Goal: Task Accomplishment & Management: Use online tool/utility

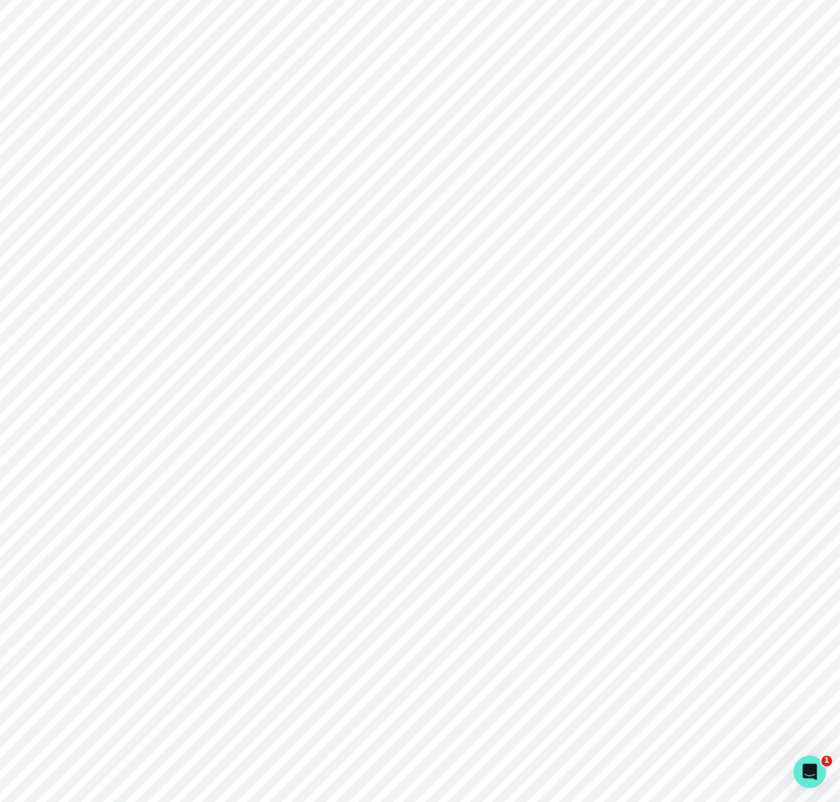
click at [95, 562] on p "Admin Data" at bounding box center [84, 567] width 55 height 11
click at [298, 172] on input "Search user by name or email" at bounding box center [504, 156] width 627 height 34
paste input "[PERSON_NAME]"
type input "[PERSON_NAME]"
click at [252, 296] on button "[PERSON_NAME]" at bounding box center [285, 290] width 88 height 14
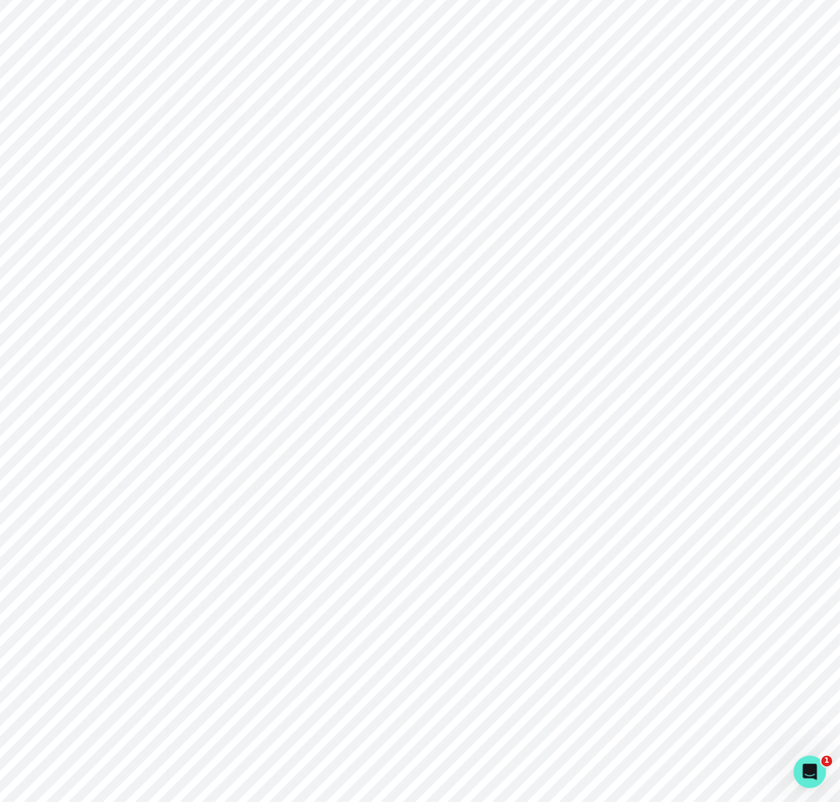
click at [558, 393] on p "Engagements" at bounding box center [541, 390] width 74 height 16
click at [779, 463] on icon "button" at bounding box center [778, 457] width 14 height 14
click at [82, 566] on p "Admin Data" at bounding box center [84, 567] width 55 height 11
click at [253, 172] on input "Search user by name or email" at bounding box center [504, 156] width 627 height 34
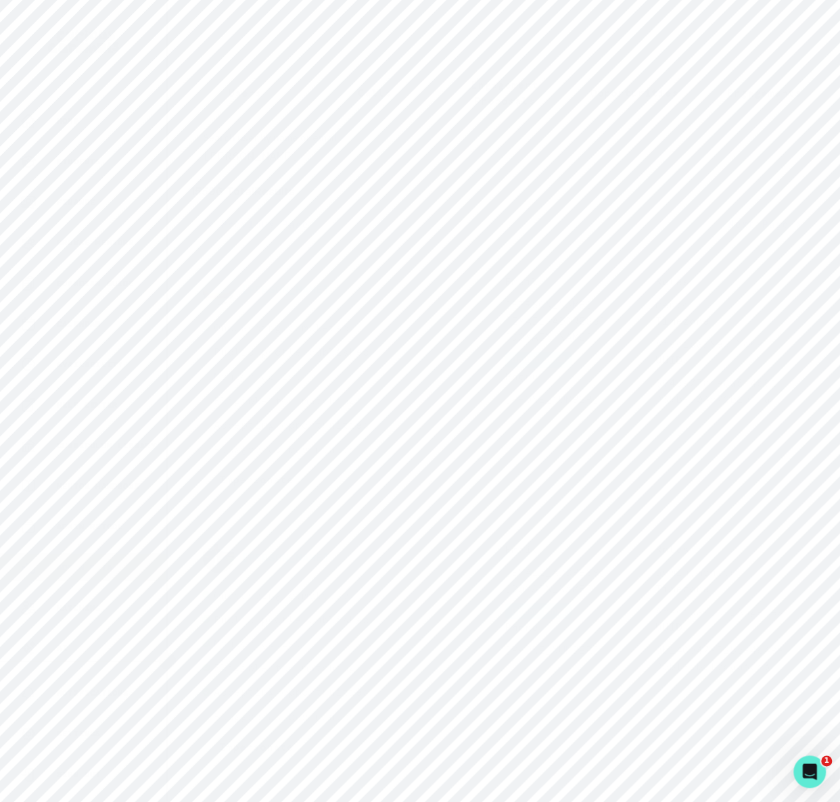
type input "[PERSON_NAME]"
click at [276, 345] on button "Impersonate" at bounding box center [256, 333] width 108 height 28
click at [314, 468] on button "Impersonate" at bounding box center [311, 475] width 89 height 27
